Goal: Task Accomplishment & Management: Manage account settings

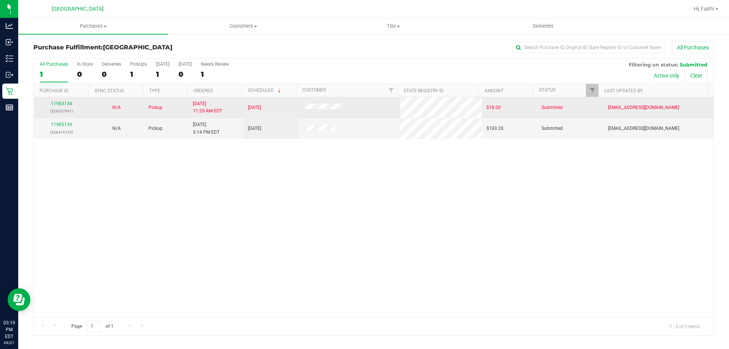
click at [312, 116] on td at bounding box center [349, 107] width 102 height 21
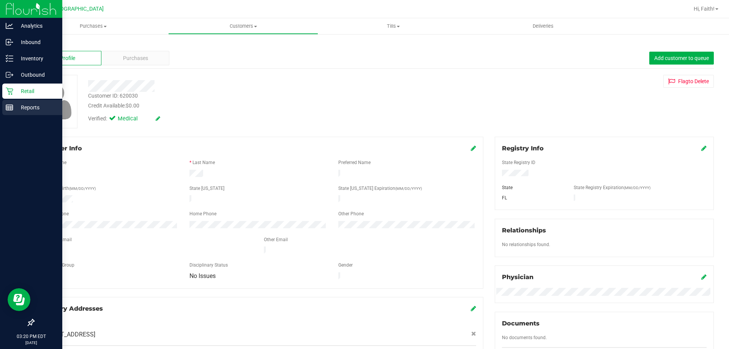
click at [9, 106] on line at bounding box center [9, 106] width 7 height 0
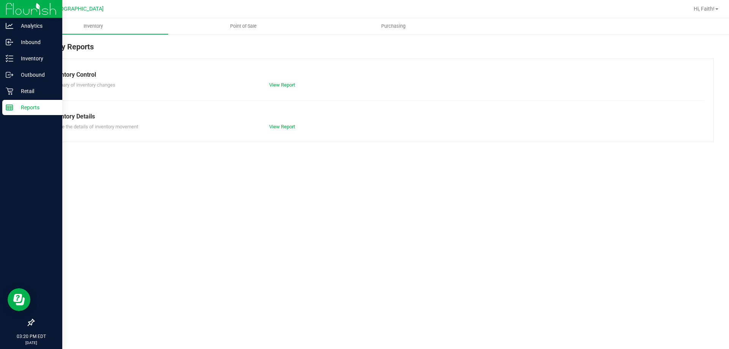
click at [39, 94] on p "Retail" at bounding box center [36, 91] width 46 height 9
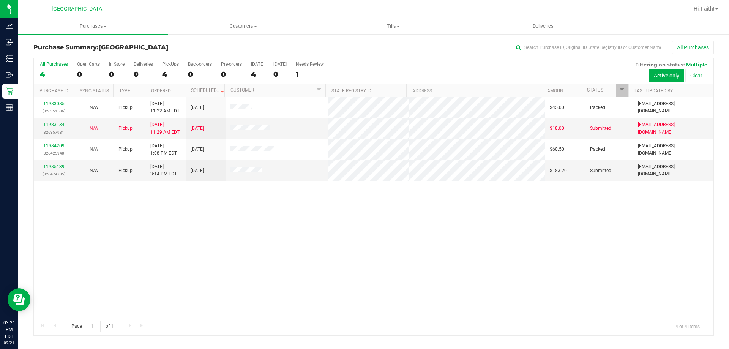
click at [404, 255] on div "11983085 (326351536) N/A Pickup [DATE] 11:22 AM EDT 9/21/2025 $45.00 Packed [EM…" at bounding box center [373, 207] width 679 height 220
click at [699, 7] on span "Hi, Faith!" at bounding box center [703, 9] width 21 height 6
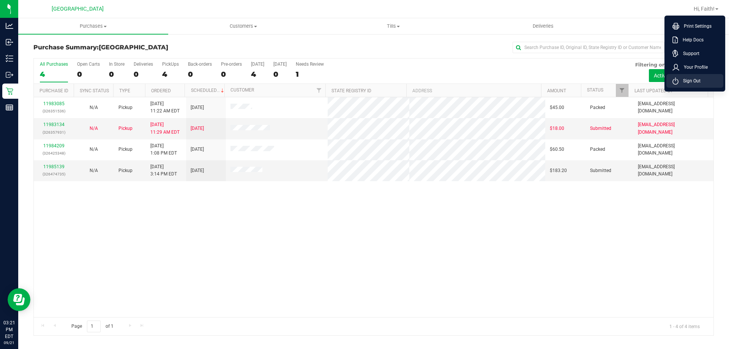
click at [697, 83] on span "Sign Out" at bounding box center [689, 81] width 22 height 8
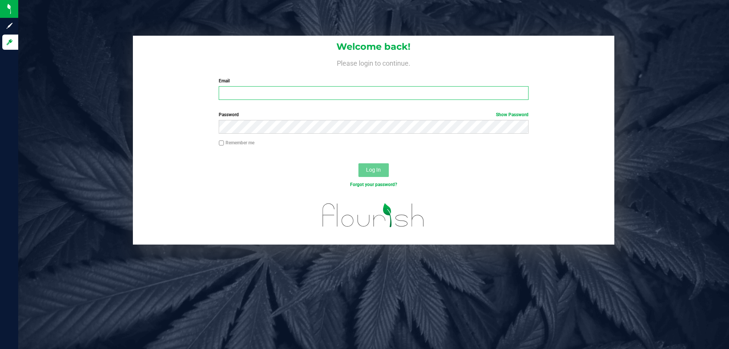
click at [246, 94] on input "Email" at bounding box center [373, 93] width 309 height 14
click at [161, 68] on div "Welcome back! Please login to continue. Email Required Please format your email…" at bounding box center [373, 71] width 481 height 70
click at [264, 96] on input "Email" at bounding box center [373, 93] width 309 height 14
